Goal: Transaction & Acquisition: Purchase product/service

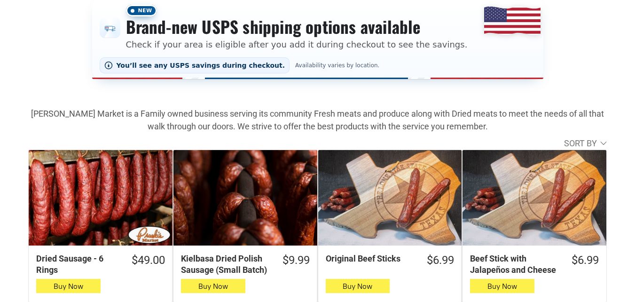
scroll to position [235, 0]
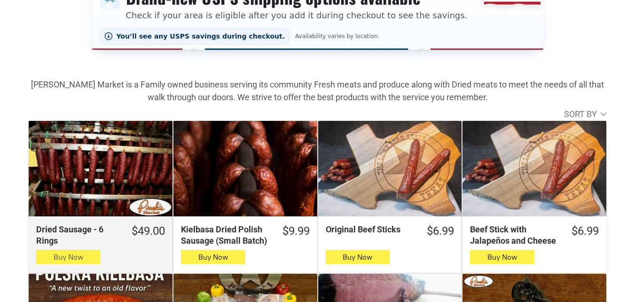
click at [86, 258] on button "Buy Now" at bounding box center [68, 257] width 64 height 14
click at [55, 257] on span "Buy Now" at bounding box center [69, 257] width 30 height 9
click at [71, 259] on icon "button" at bounding box center [68, 256] width 10 height 11
